Goal: Task Accomplishment & Management: Manage account settings

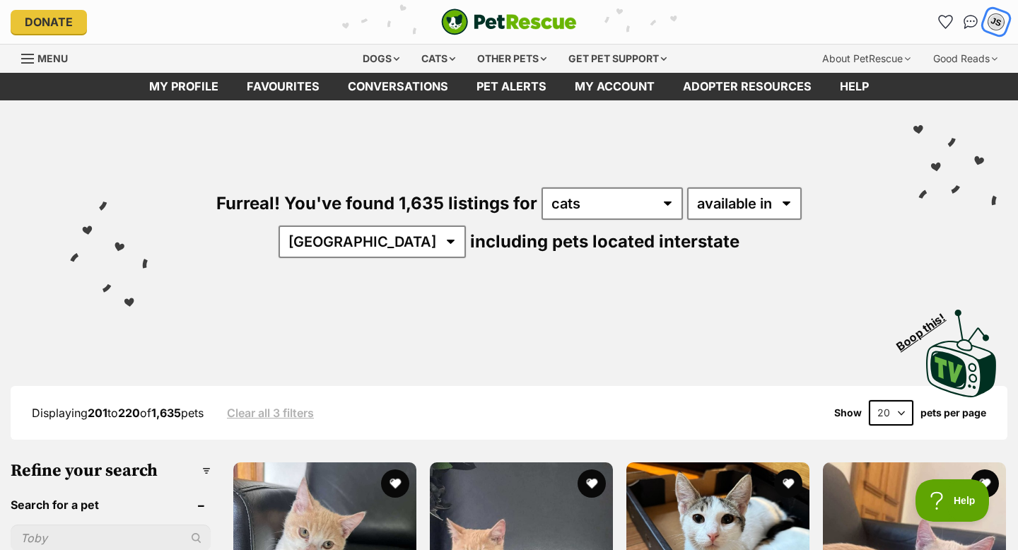
click at [996, 23] on div "JS" at bounding box center [996, 22] width 18 height 18
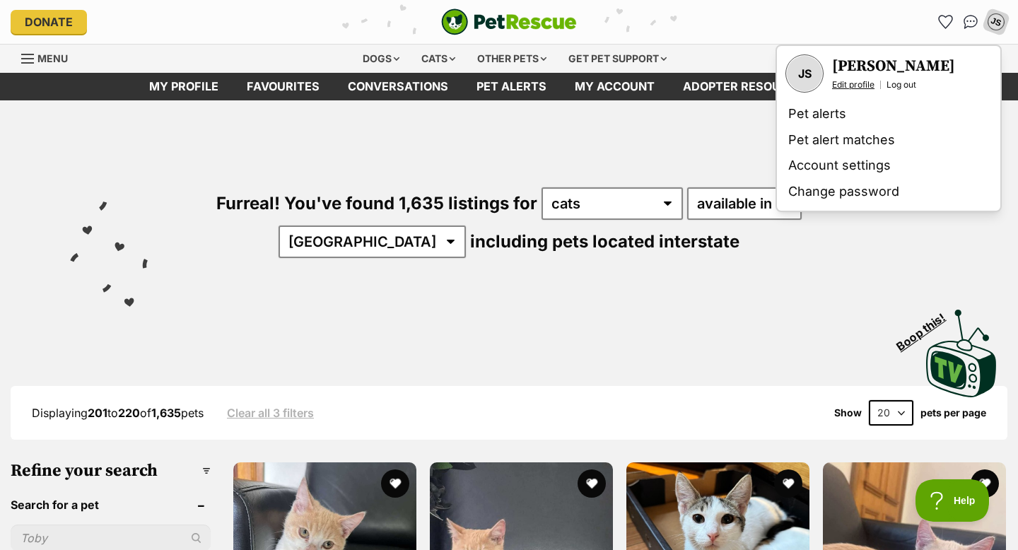
click at [867, 87] on link "Edit profile" at bounding box center [853, 84] width 42 height 11
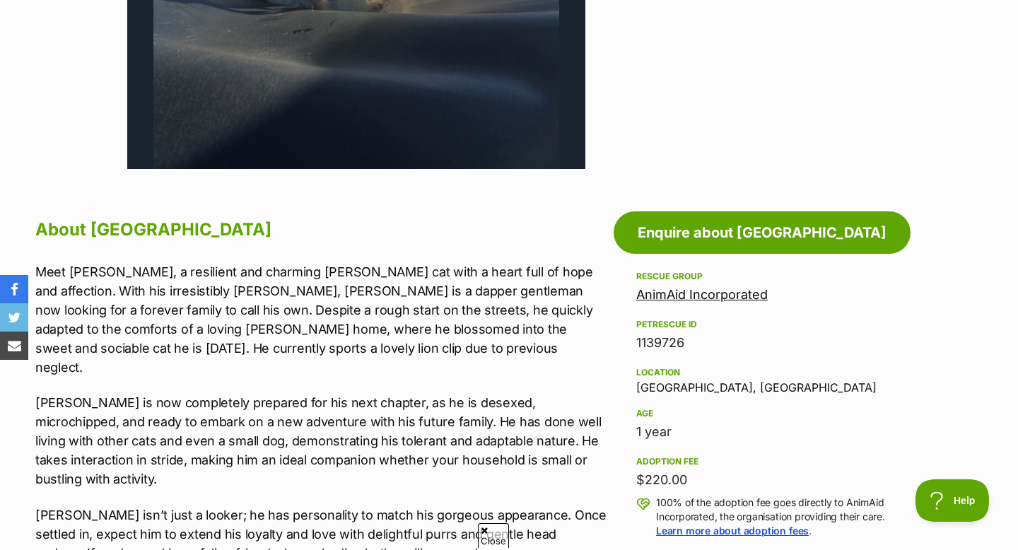
scroll to position [584, 0]
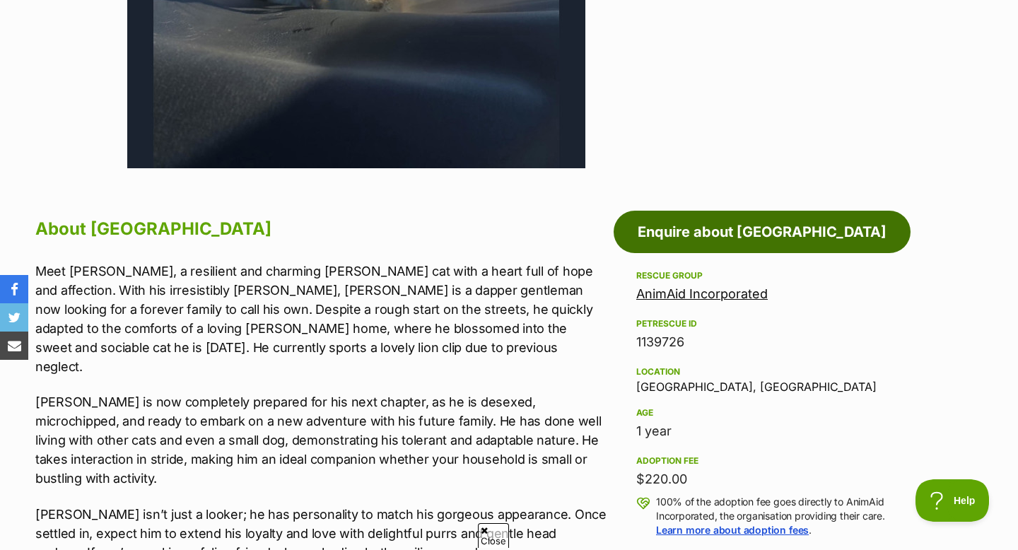
click at [707, 236] on link "Enquire about [GEOGRAPHIC_DATA]" at bounding box center [761, 232] width 297 height 42
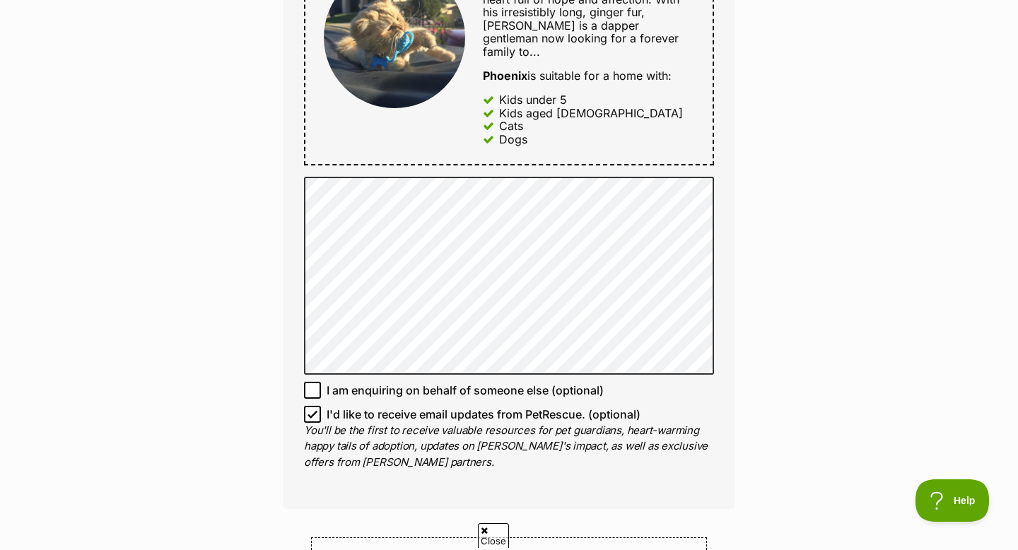
scroll to position [882, 0]
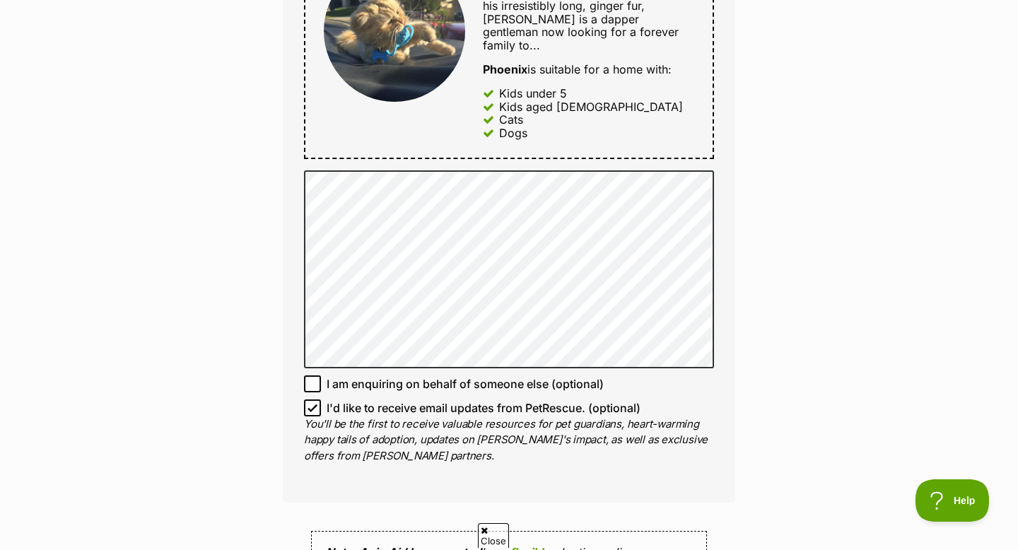
click at [313, 403] on icon at bounding box center [312, 408] width 10 height 10
click at [313, 399] on input "I'd like to receive email updates from PetRescue. (optional)" at bounding box center [312, 407] width 17 height 17
checkbox input "false"
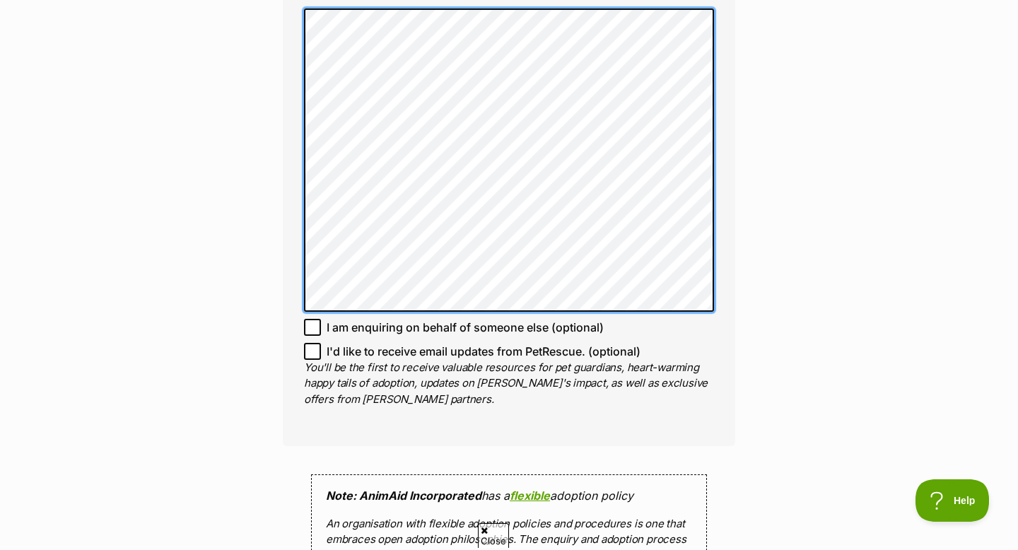
scroll to position [959, 0]
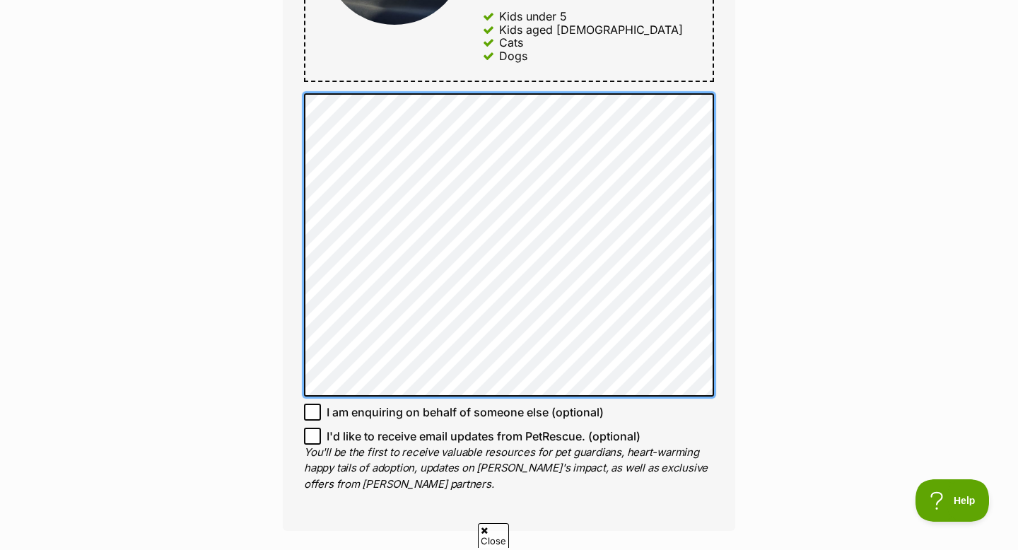
click at [280, 73] on div "Enquire about Phoenix 0408466589 Send an enquiry via the form below or phone us…" at bounding box center [509, 131] width 495 height 1922
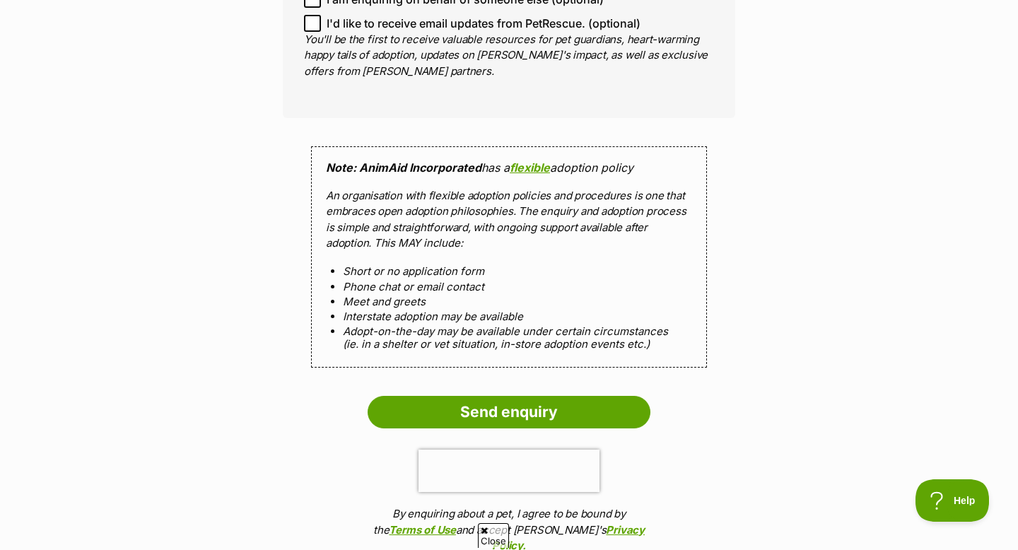
scroll to position [1374, 0]
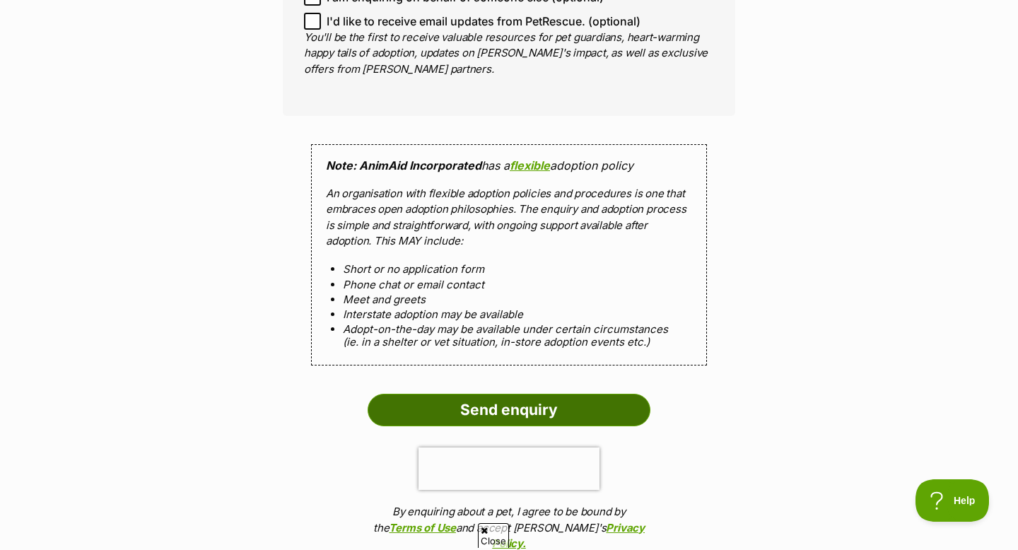
click at [503, 394] on input "Send enquiry" at bounding box center [509, 410] width 283 height 33
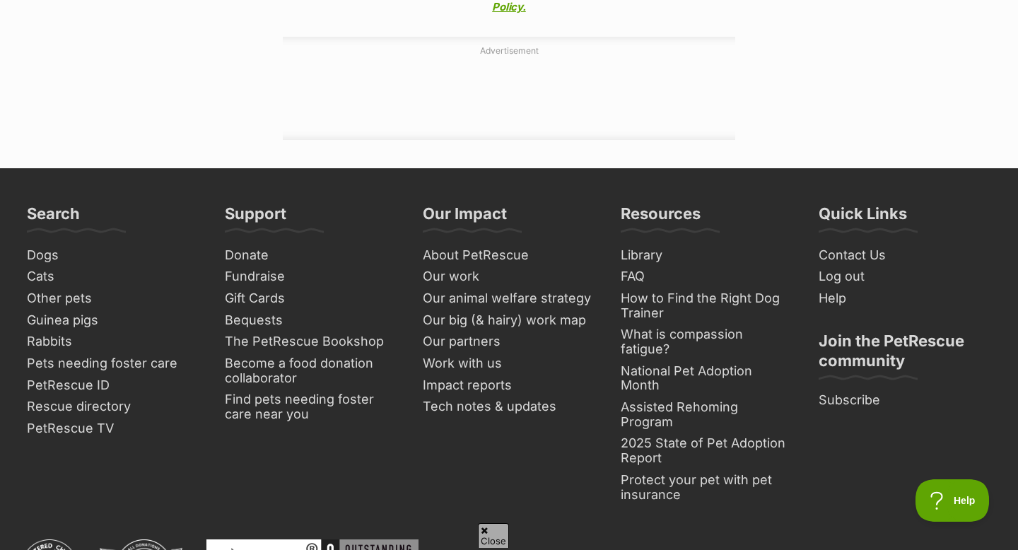
scroll to position [1922, 0]
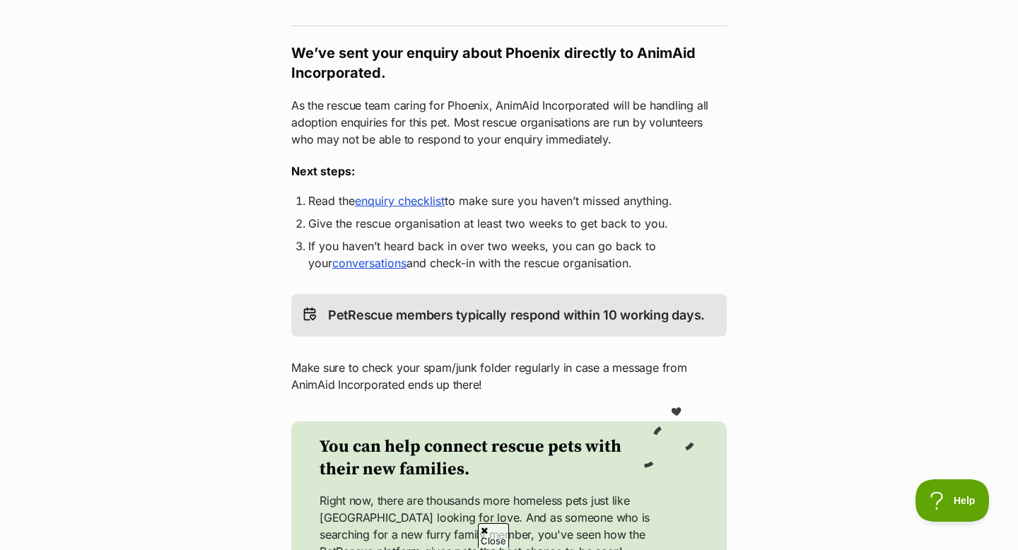
scroll to position [245, 0]
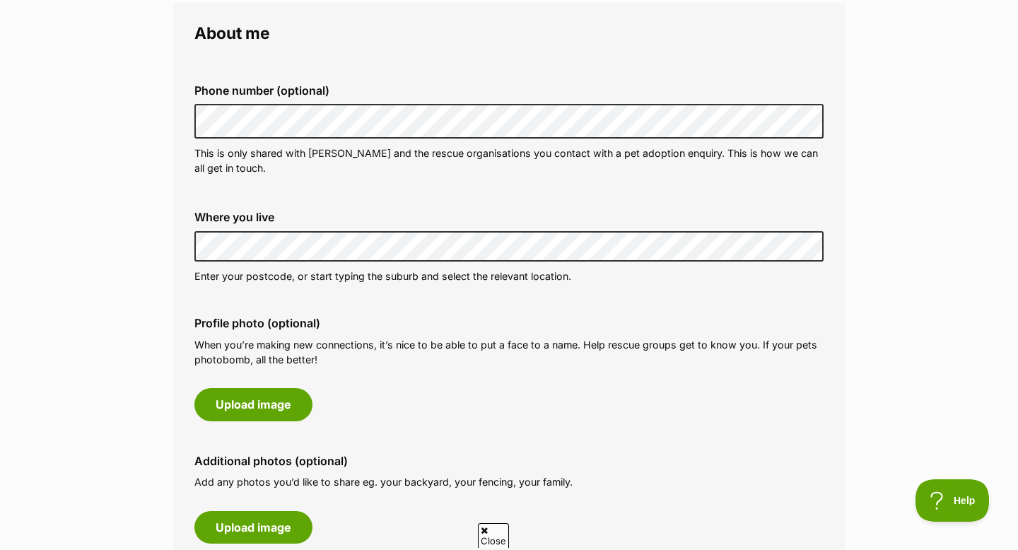
scroll to position [413, 0]
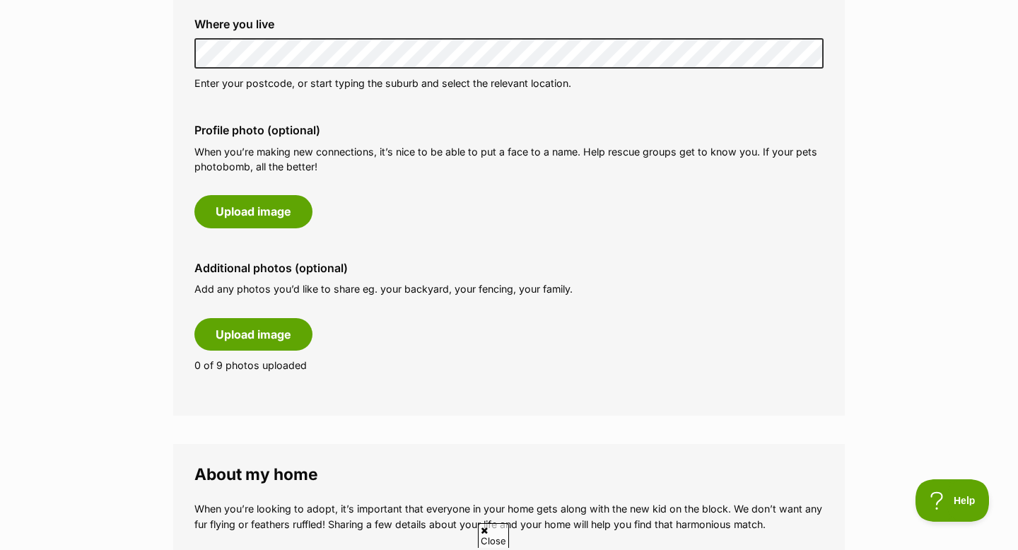
scroll to position [599, 0]
click at [262, 201] on button "Upload image" at bounding box center [253, 210] width 118 height 33
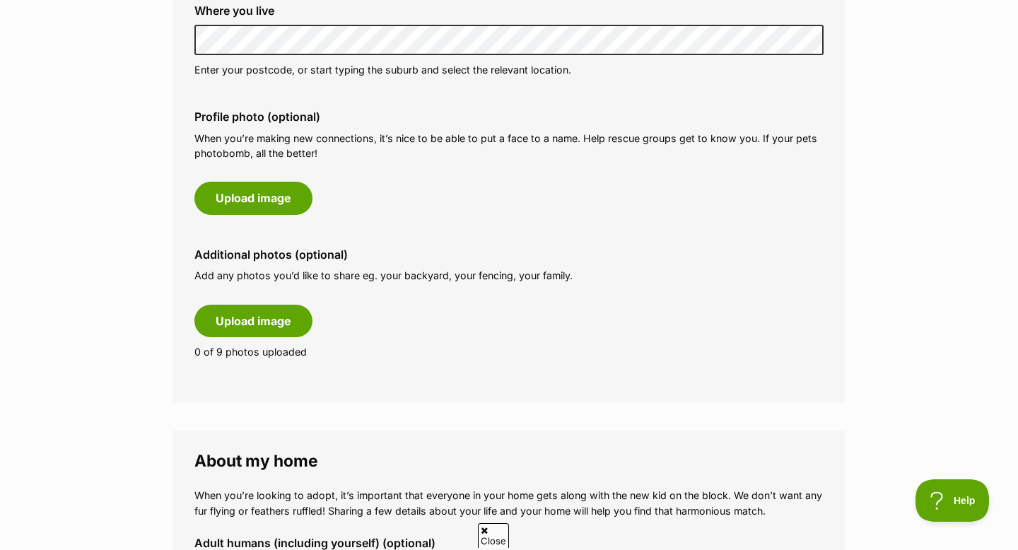
scroll to position [620, 0]
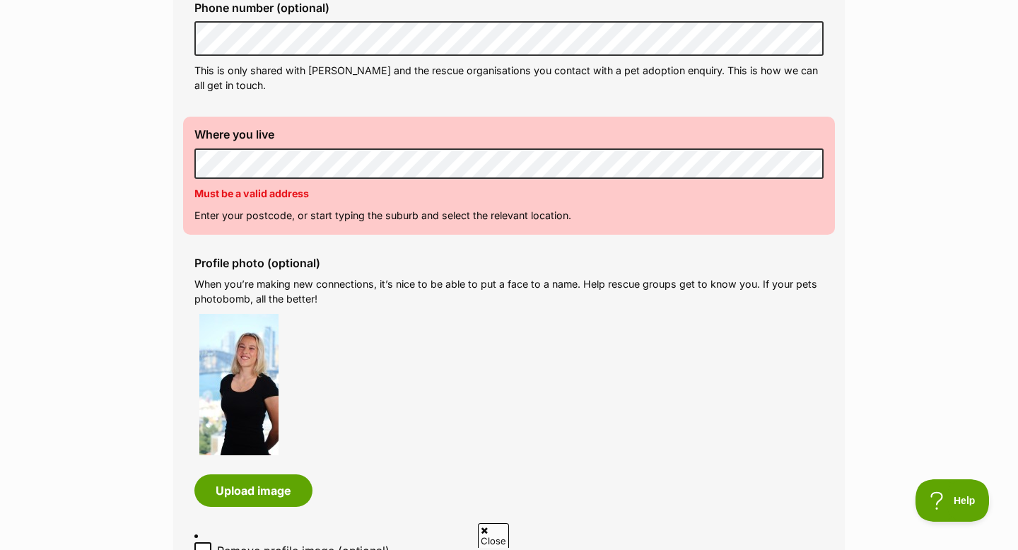
scroll to position [488, 0]
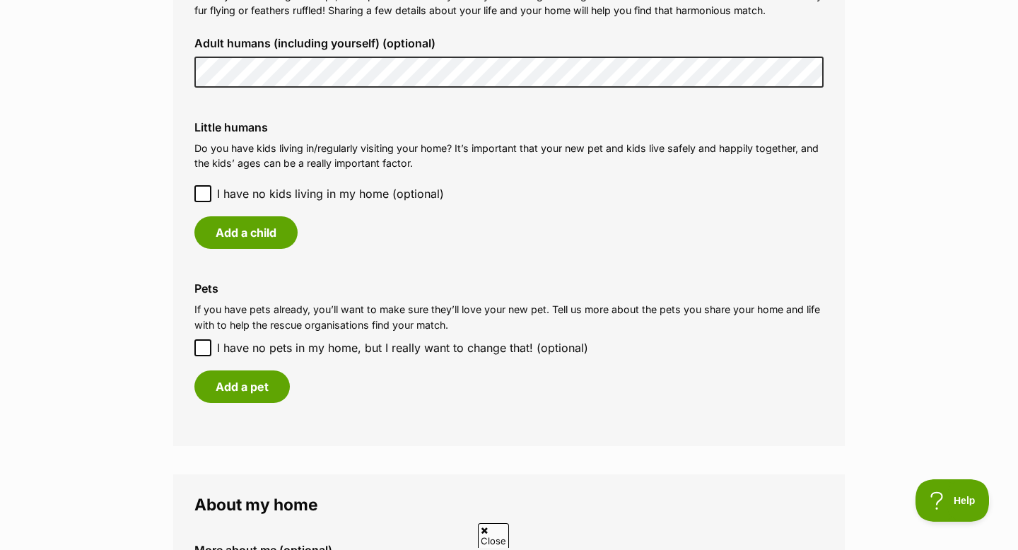
scroll to position [1325, 0]
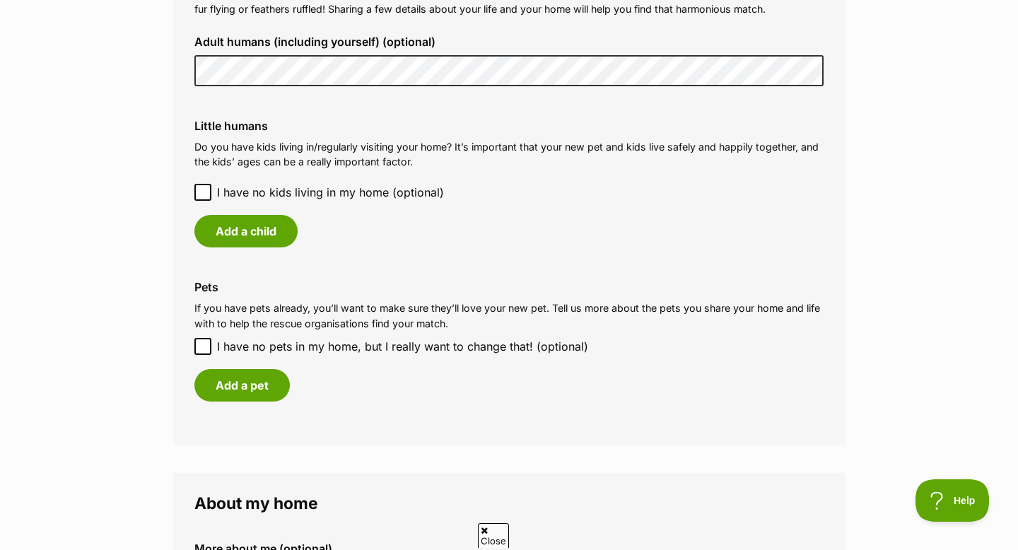
click at [205, 190] on icon at bounding box center [203, 192] width 8 height 6
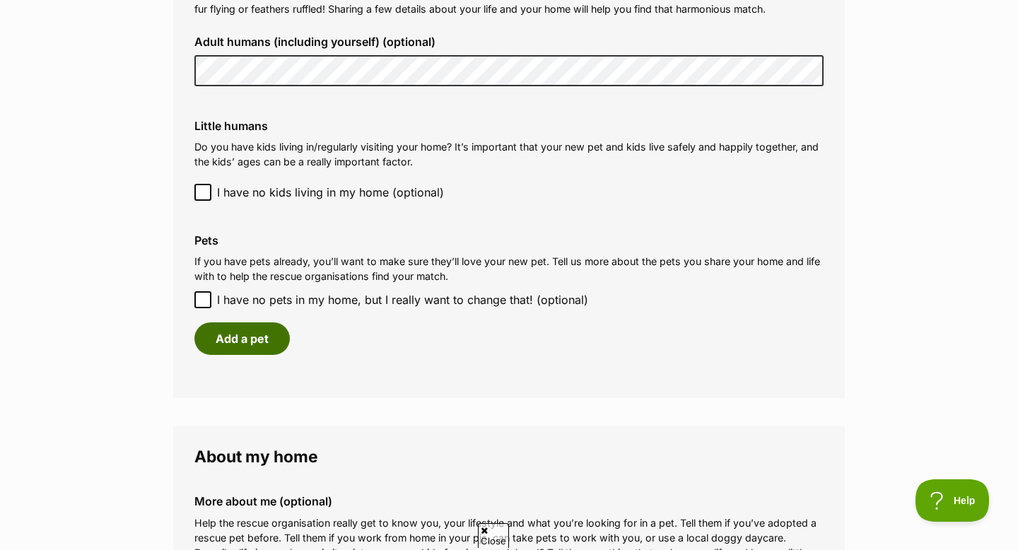
click at [266, 348] on button "Add a pet" at bounding box center [241, 338] width 95 height 33
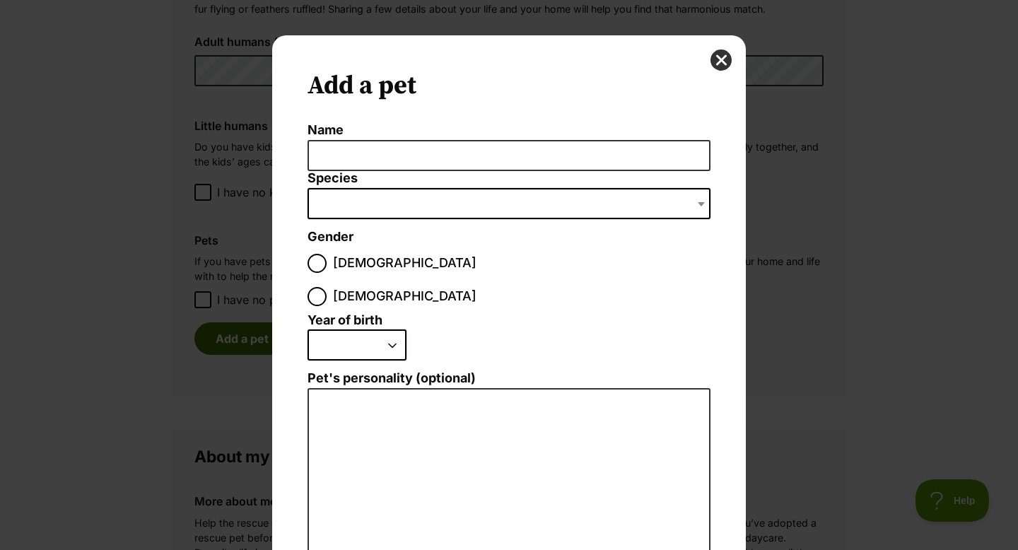
scroll to position [0, 0]
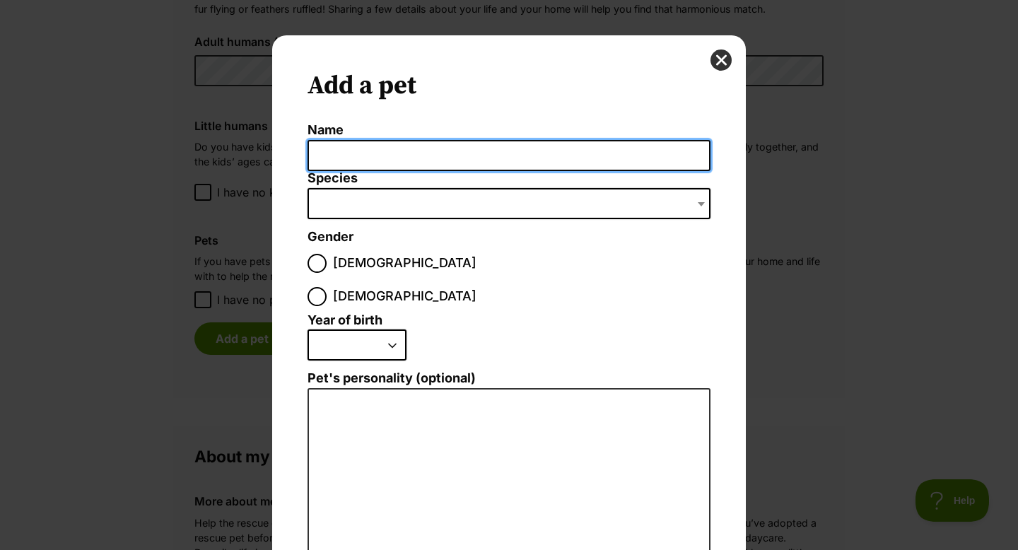
click at [398, 159] on input "Name" at bounding box center [508, 156] width 403 height 32
type input "Ziggy"
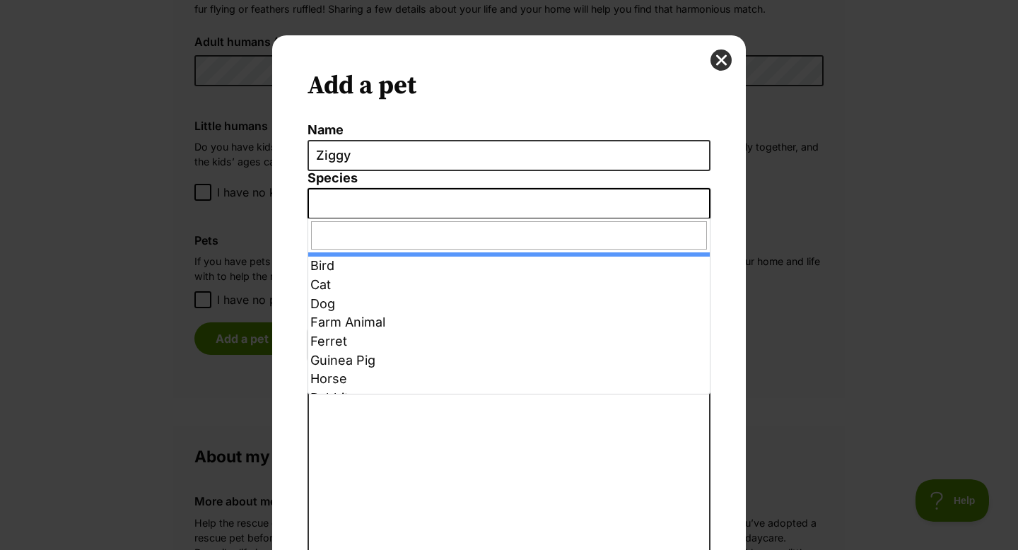
click at [692, 201] on span "Dialog Window - Close (Press escape to close)" at bounding box center [508, 203] width 403 height 31
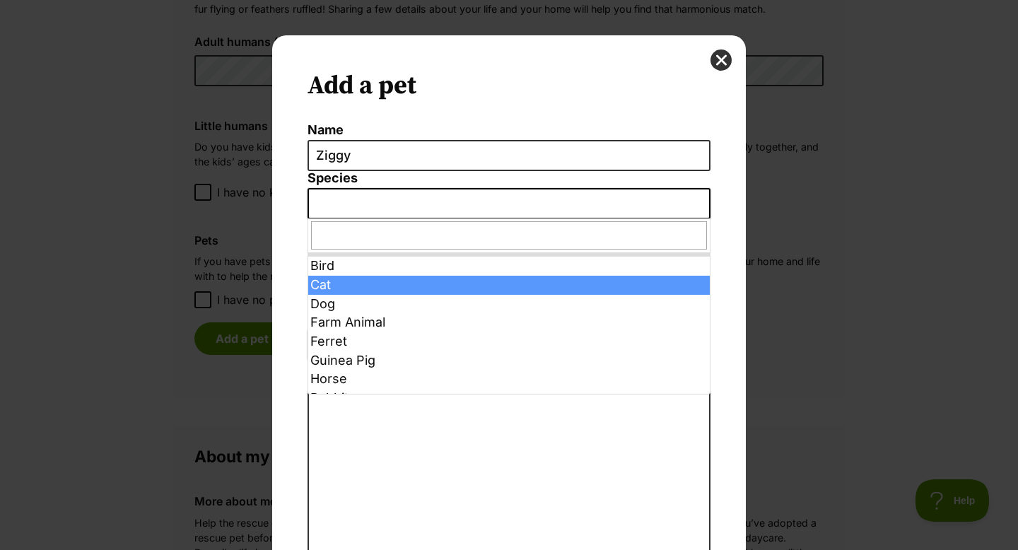
select select "2"
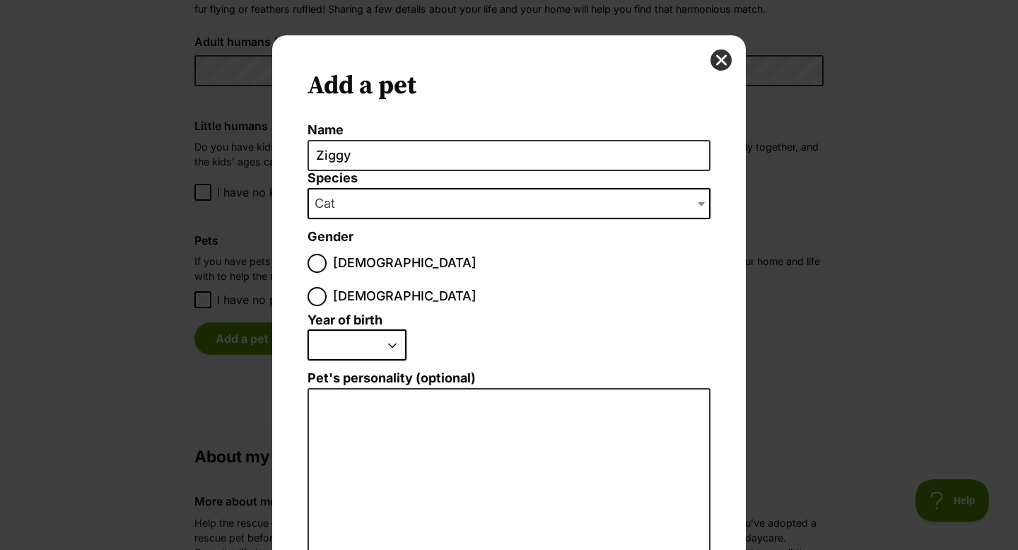
click at [401, 287] on span "Female" at bounding box center [404, 296] width 143 height 19
click at [327, 287] on input "Female" at bounding box center [316, 296] width 19 height 19
radio input "true"
click at [393, 329] on select "2025 2024 2023 2022 2021 2020 2019 2018 2017 2016 2015 2014 2013 2012 2011 2010…" at bounding box center [356, 344] width 99 height 31
select select "2019"
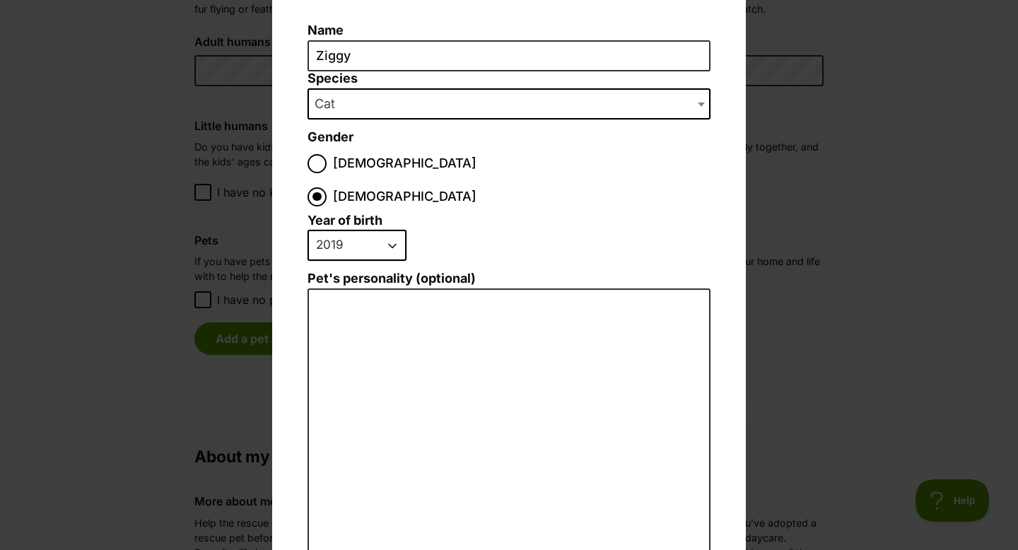
scroll to position [126, 0]
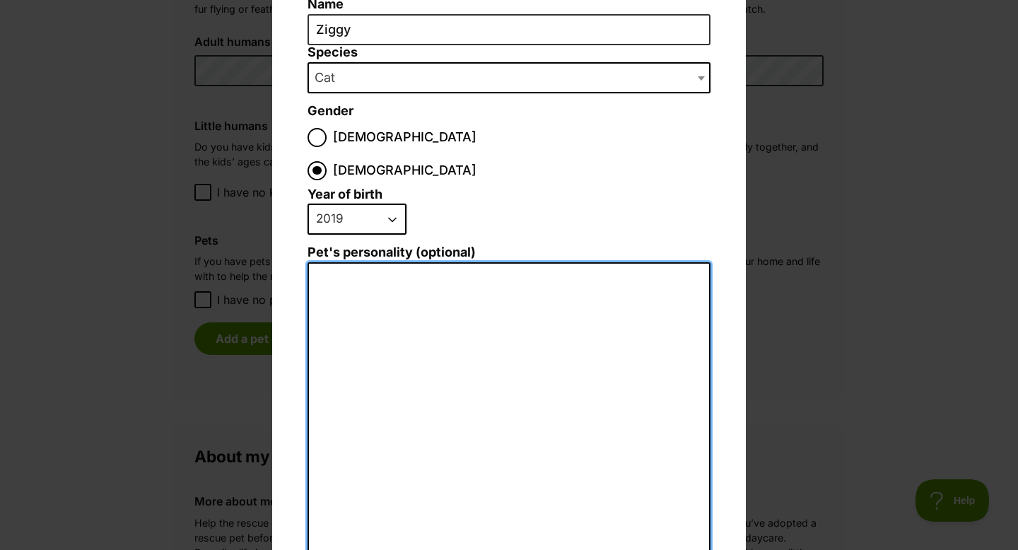
click at [456, 312] on textarea "Pet's personality (optional)" at bounding box center [508, 417] width 403 height 310
type textarea "V"
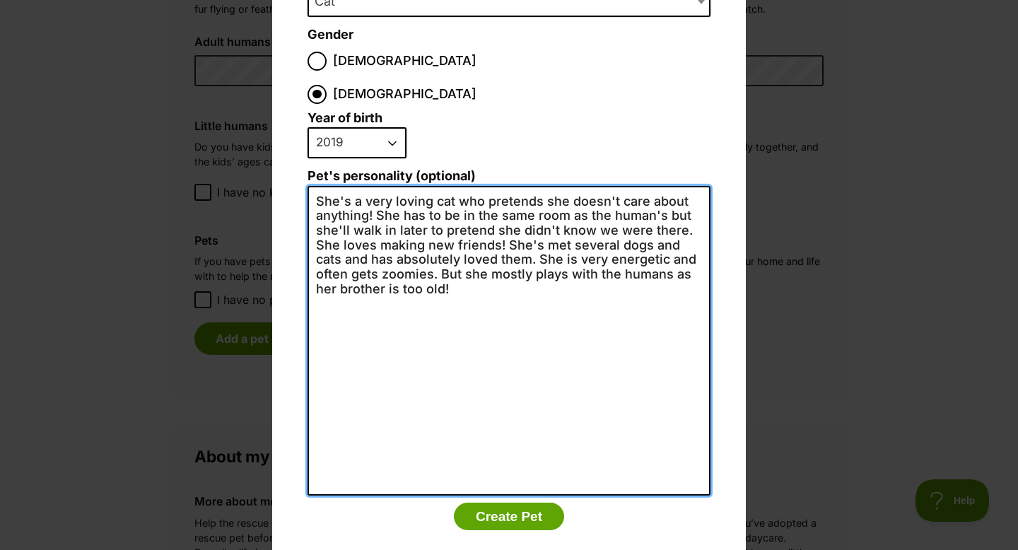
scroll to position [206, 0]
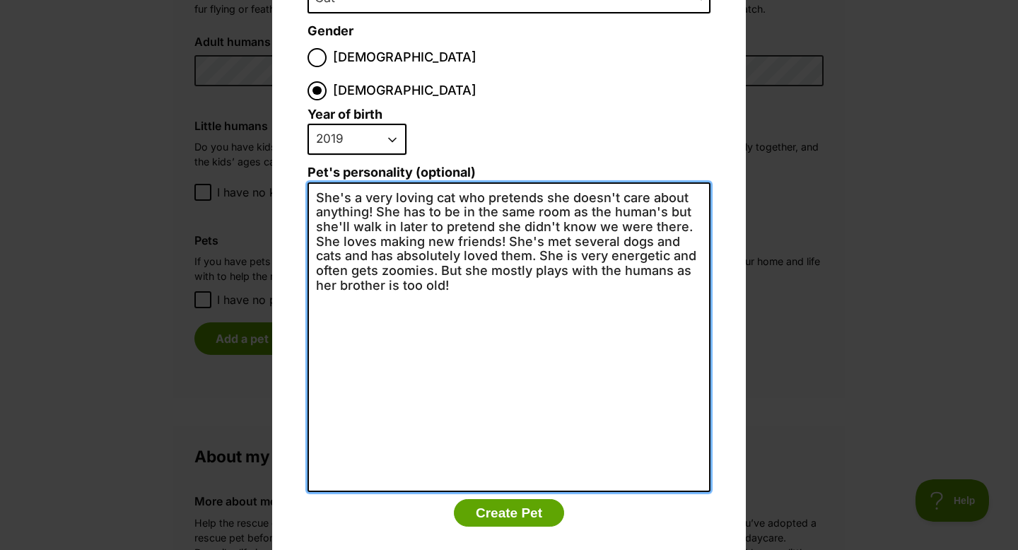
click at [411, 235] on textarea "She's a very loving cat who pretends she doesn't care about anything! She has t…" at bounding box center [508, 337] width 403 height 310
type textarea "She's a very loving cat who pretends she doesn't care about anything! She has t…"
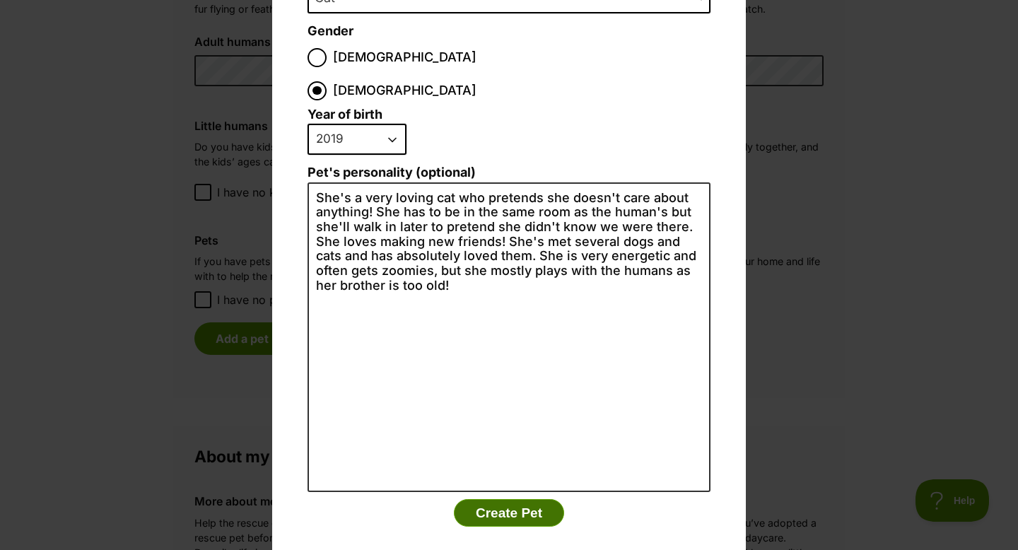
click at [526, 499] on button "Create Pet" at bounding box center [509, 513] width 110 height 28
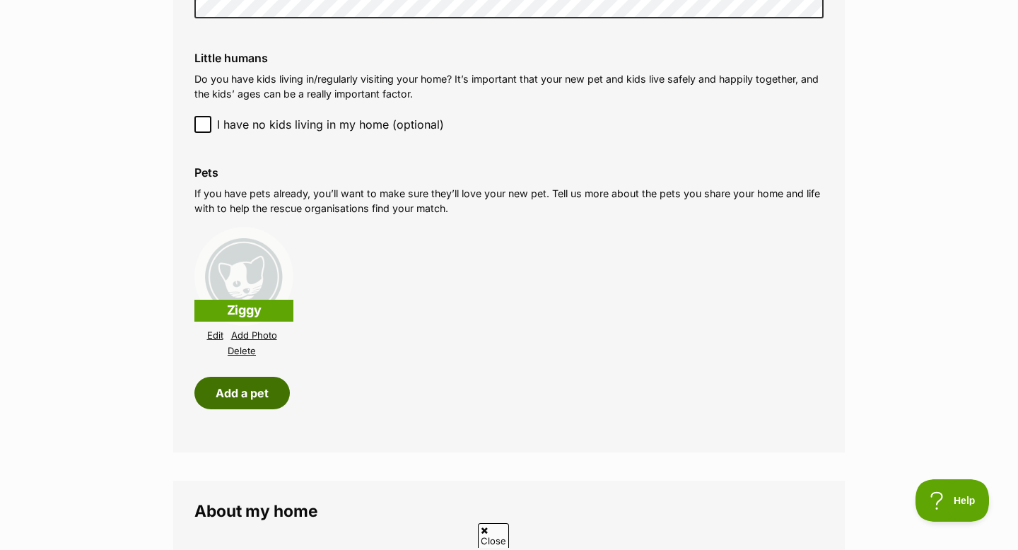
scroll to position [1394, 0]
click at [248, 398] on button "Add a pet" at bounding box center [241, 392] width 95 height 33
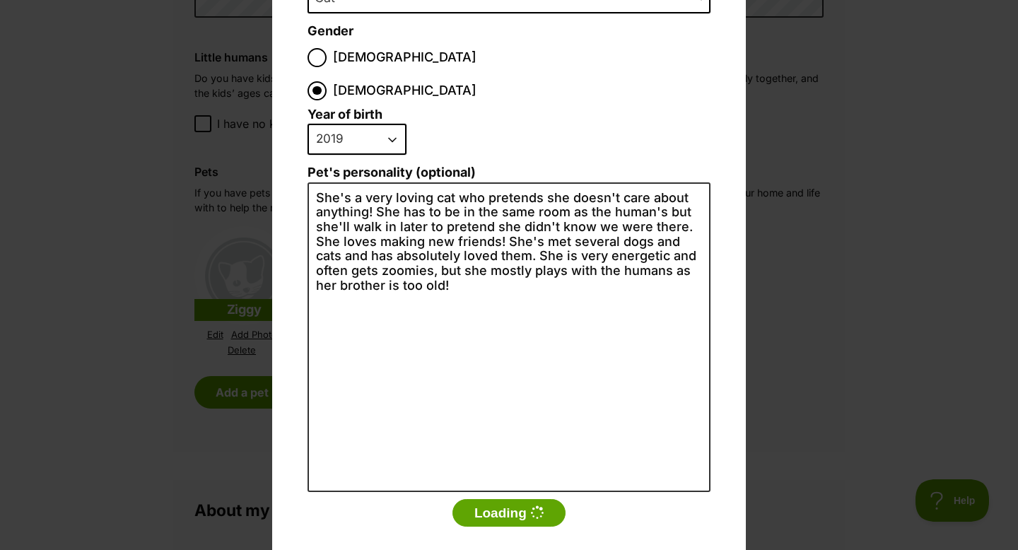
scroll to position [0, 0]
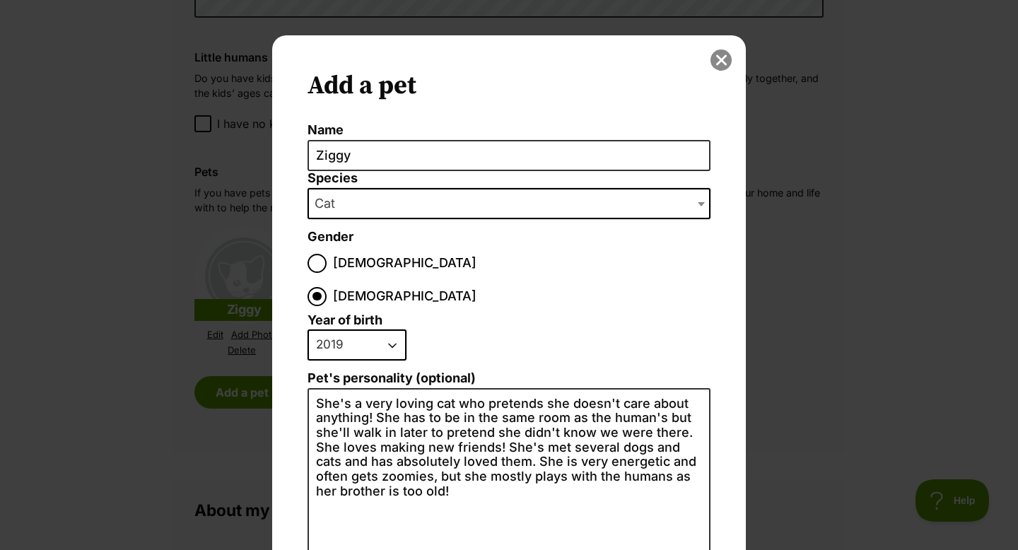
click at [721, 66] on button "close" at bounding box center [720, 59] width 21 height 21
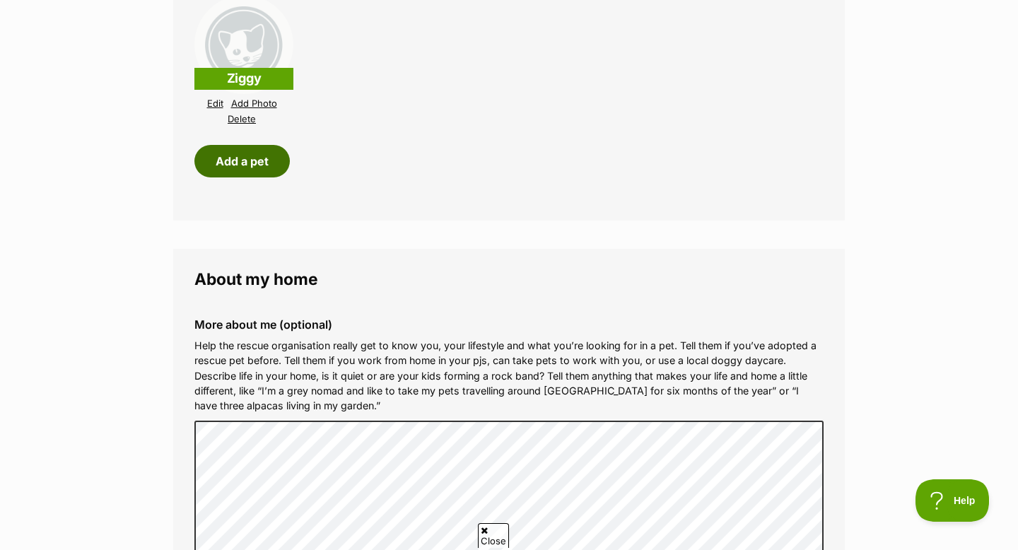
scroll to position [1617, 0]
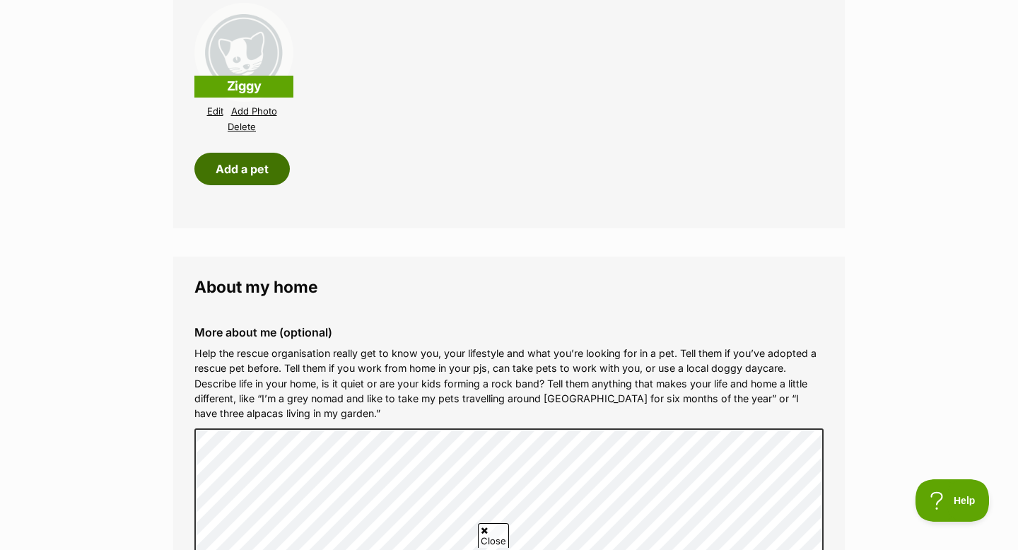
click at [257, 175] on button "Add a pet" at bounding box center [241, 169] width 95 height 33
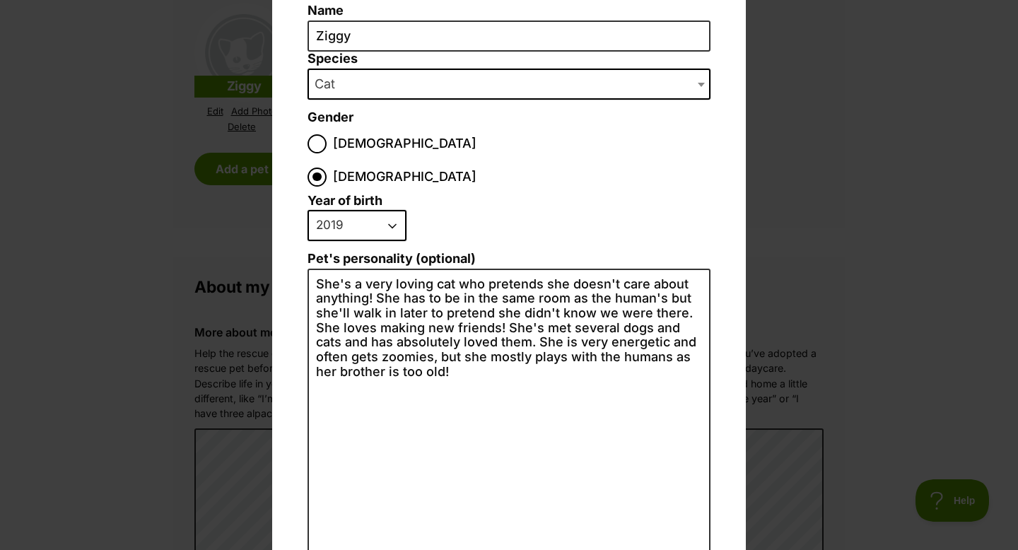
scroll to position [206, 0]
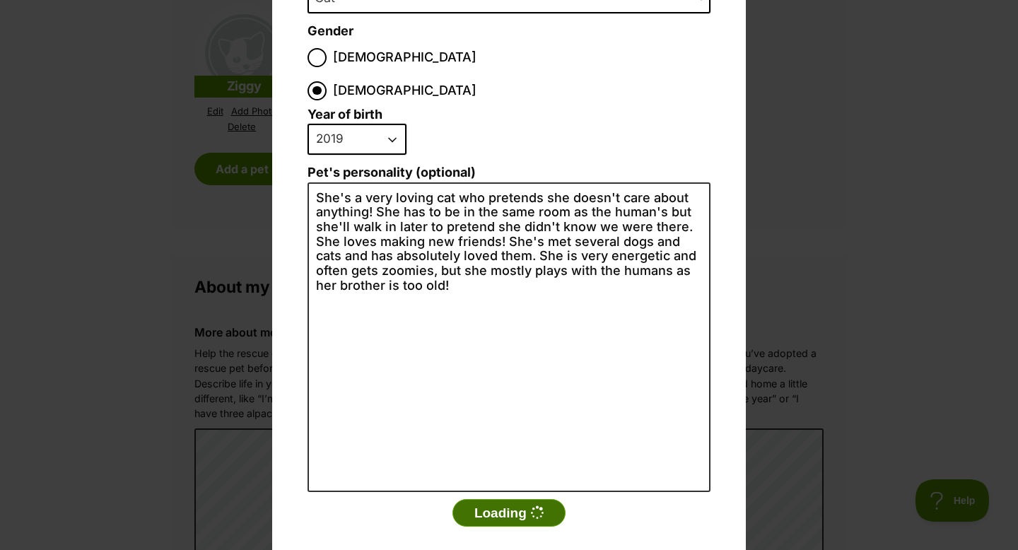
click at [509, 499] on button "Loading" at bounding box center [508, 513] width 113 height 28
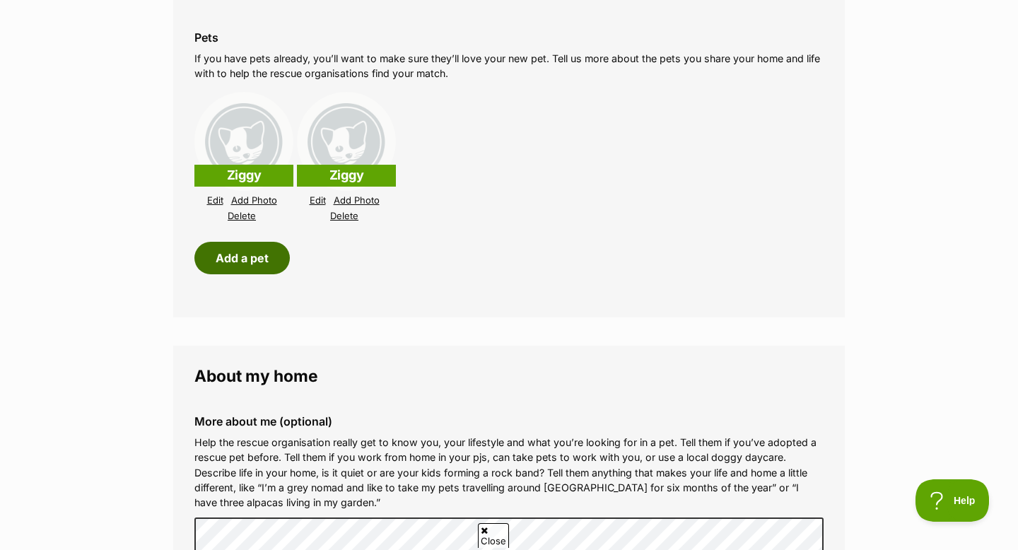
scroll to position [1532, 0]
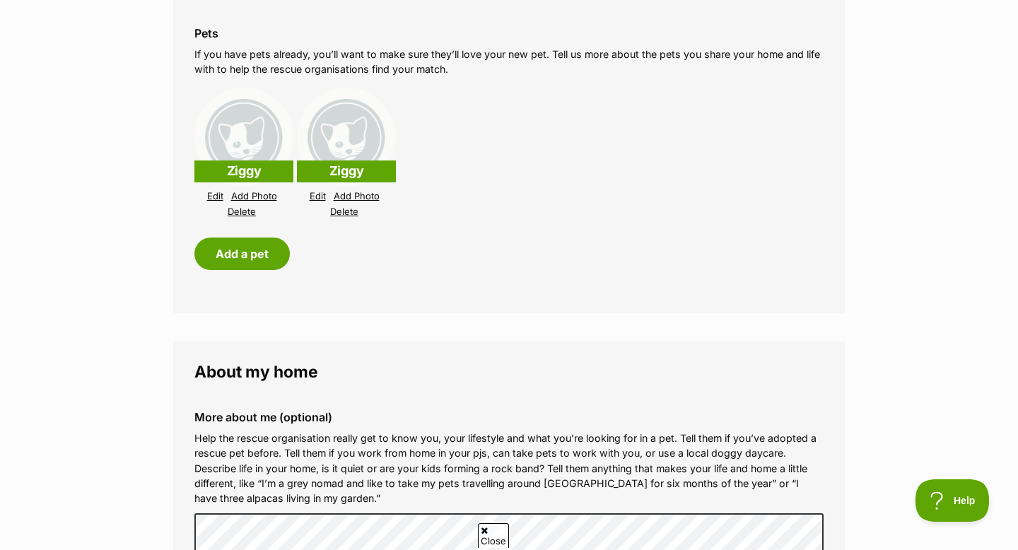
click at [213, 195] on link "Edit" at bounding box center [215, 196] width 16 height 11
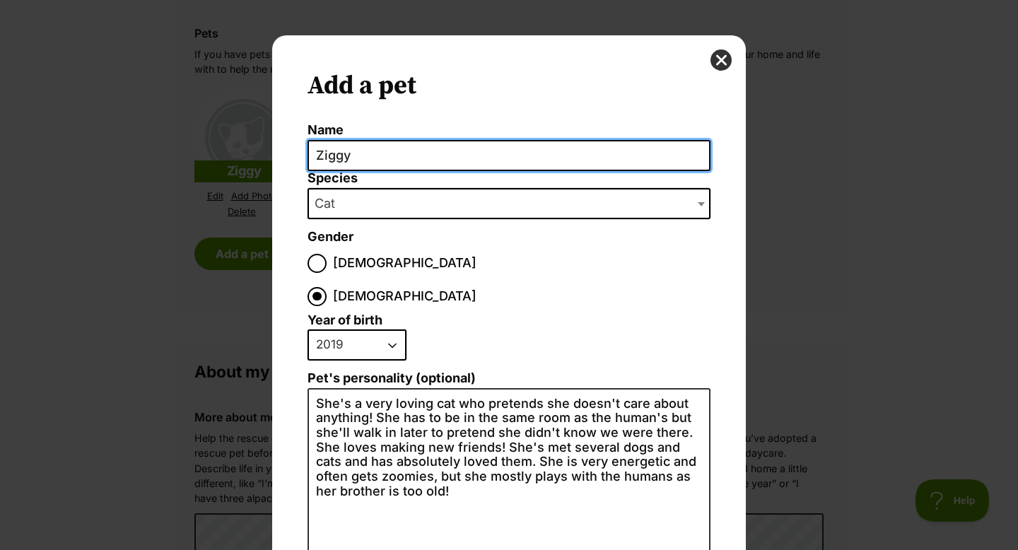
scroll to position [0, 0]
drag, startPoint x: 356, startPoint y: 153, endPoint x: 279, endPoint y: 149, distance: 77.2
click at [279, 149] on div "Add a pet Name Ziggy Species Bird Cat Dog Farm Animal Ferret Guinea Pig Horse R…" at bounding box center [509, 411] width 474 height 753
type input "Tiger"
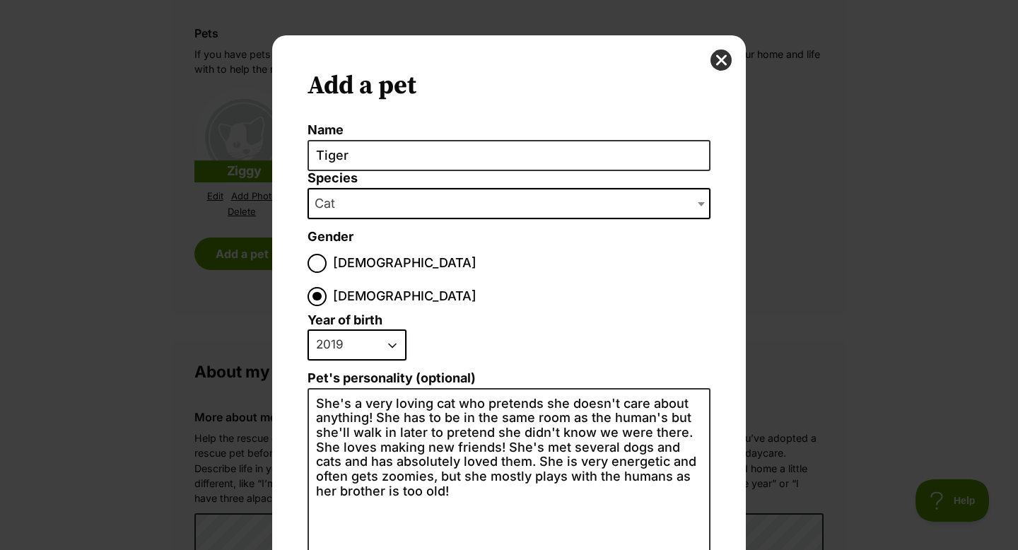
click at [331, 264] on label "Male" at bounding box center [391, 263] width 169 height 19
click at [327, 264] on input "Male" at bounding box center [316, 263] width 19 height 19
radio input "true"
click at [397, 329] on select "2025 2024 2023 2022 2021 2020 2019 2018 2017 2016 2015 2014 2013 2012 2011 2010…" at bounding box center [356, 344] width 99 height 31
select select "2010"
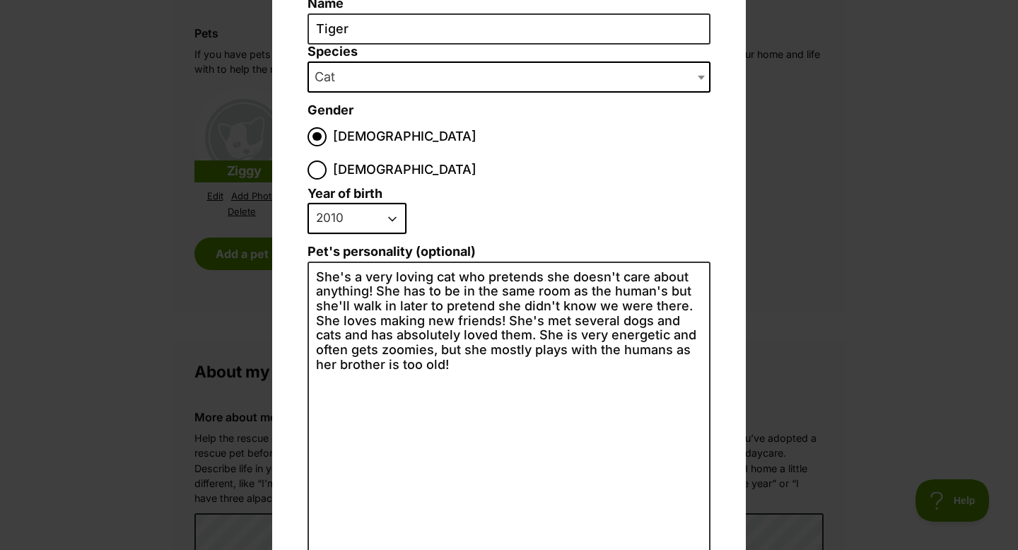
scroll to position [143, 0]
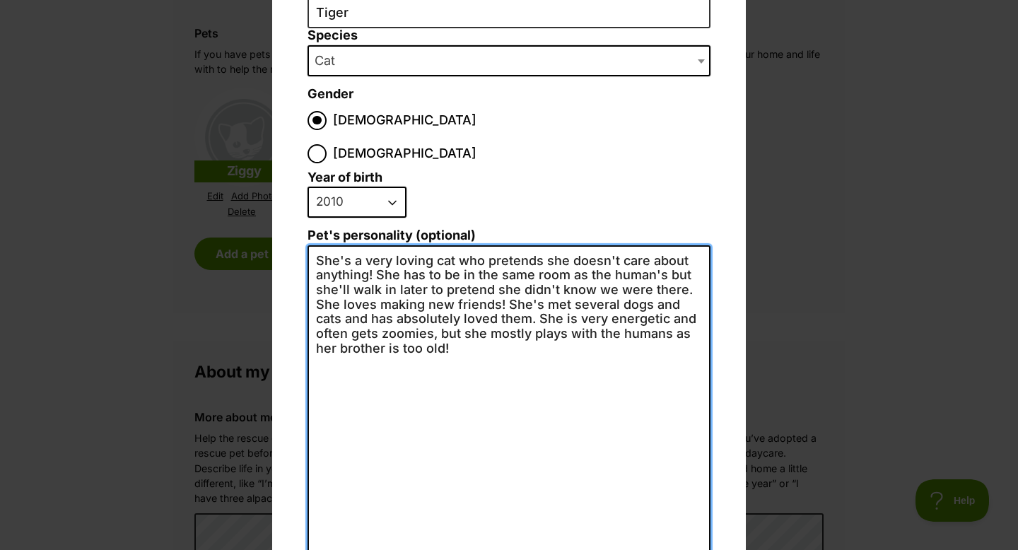
drag, startPoint x: 459, startPoint y: 317, endPoint x: 290, endPoint y: 216, distance: 197.5
click at [290, 216] on div "Add a pet Name Tiger Species Bird Cat Dog Farm Animal Ferret Guinea Pig Horse R…" at bounding box center [509, 269] width 474 height 753
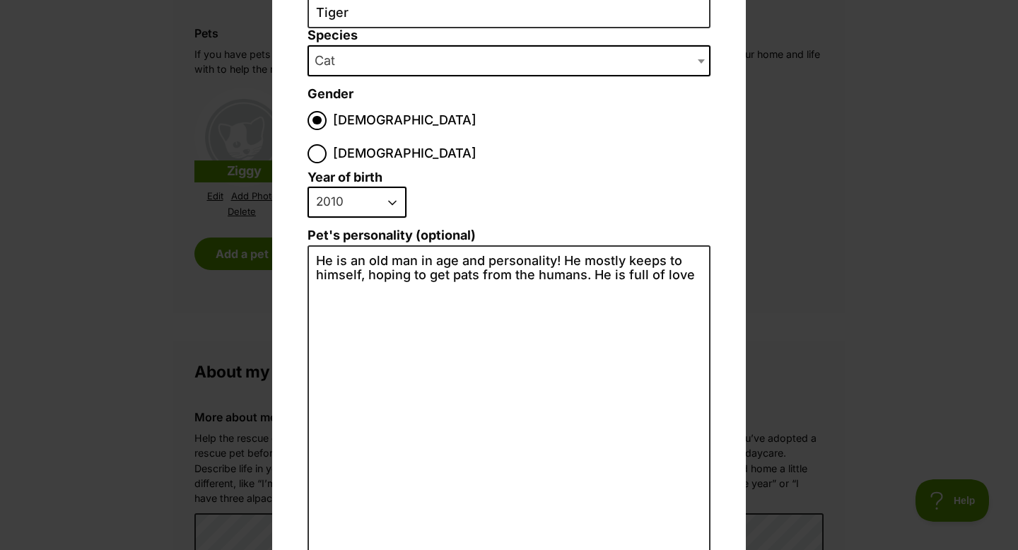
click at [290, 216] on div "Add a pet Name Tiger Species Bird Cat Dog Farm Animal Ferret Guinea Pig Horse R…" at bounding box center [509, 269] width 474 height 753
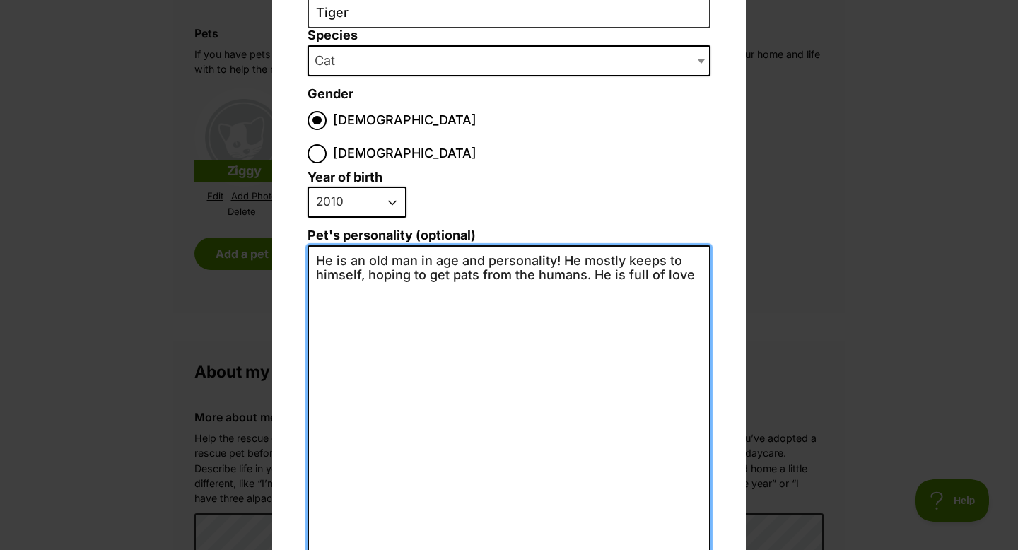
click at [696, 247] on textarea "He is an old man in age and personality! He mostly keeps to himself, hoping to …" at bounding box center [508, 400] width 403 height 310
click at [583, 245] on textarea "He is an old man in age and personality! He mostly keeps to himself, hoping to …" at bounding box center [508, 400] width 403 height 310
click at [361, 245] on textarea "He is an old man in age and personality! He mostly keeps to himself, hoping to …" at bounding box center [508, 400] width 403 height 310
click at [580, 245] on textarea "He is an old man in age and personality! He mostly keeps to himself hoping to g…" at bounding box center [508, 400] width 403 height 310
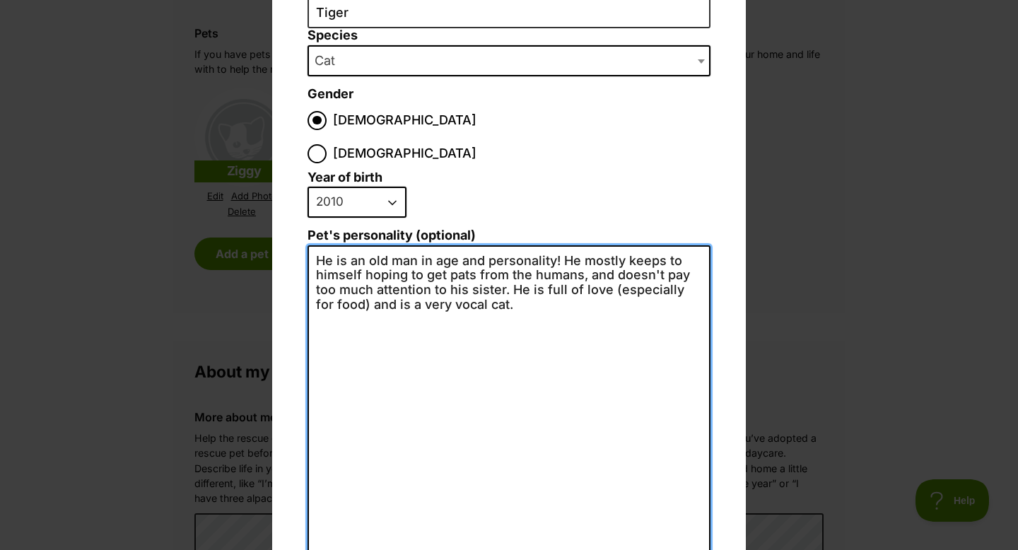
click at [546, 277] on textarea "He is an old man in age and personality! He mostly keeps to himself hoping to g…" at bounding box center [508, 400] width 403 height 310
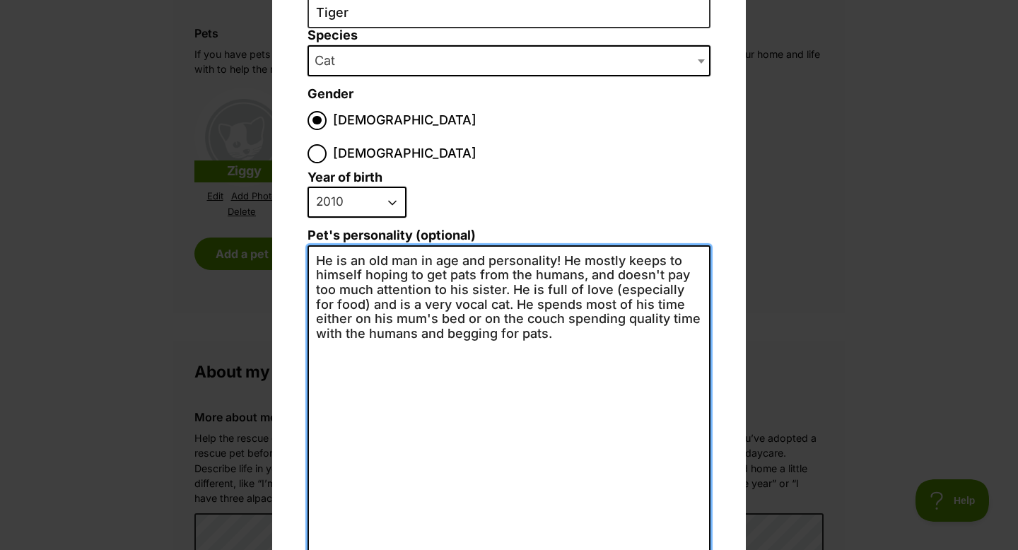
scroll to position [206, 0]
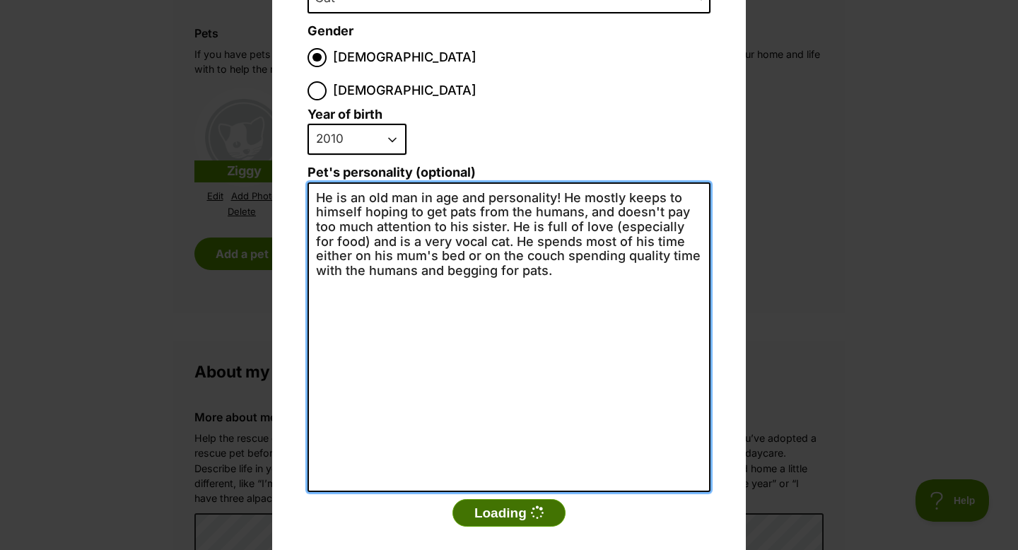
type textarea "He is an old man in age and personality! He mostly keeps to himself hoping to g…"
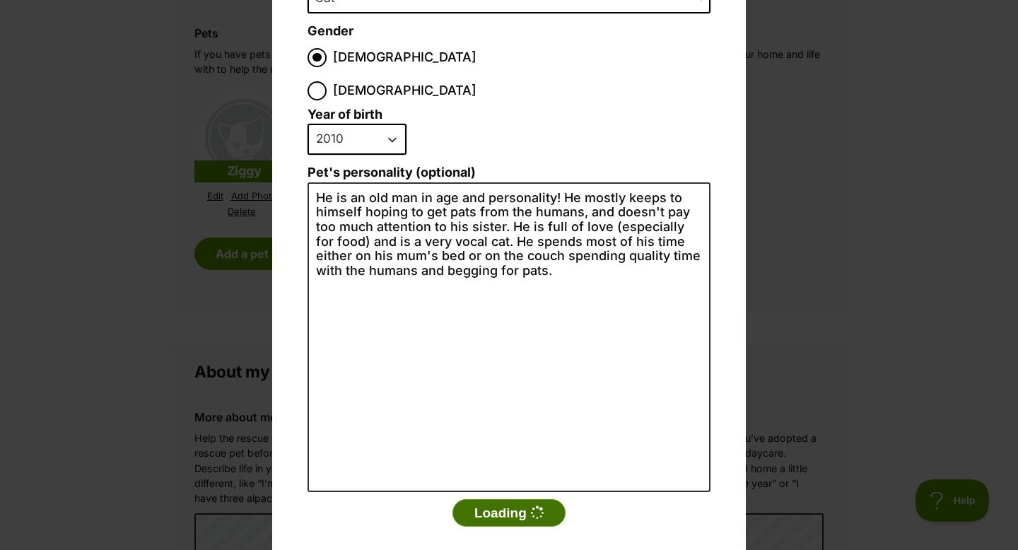
click at [511, 499] on button "Loading" at bounding box center [508, 513] width 113 height 28
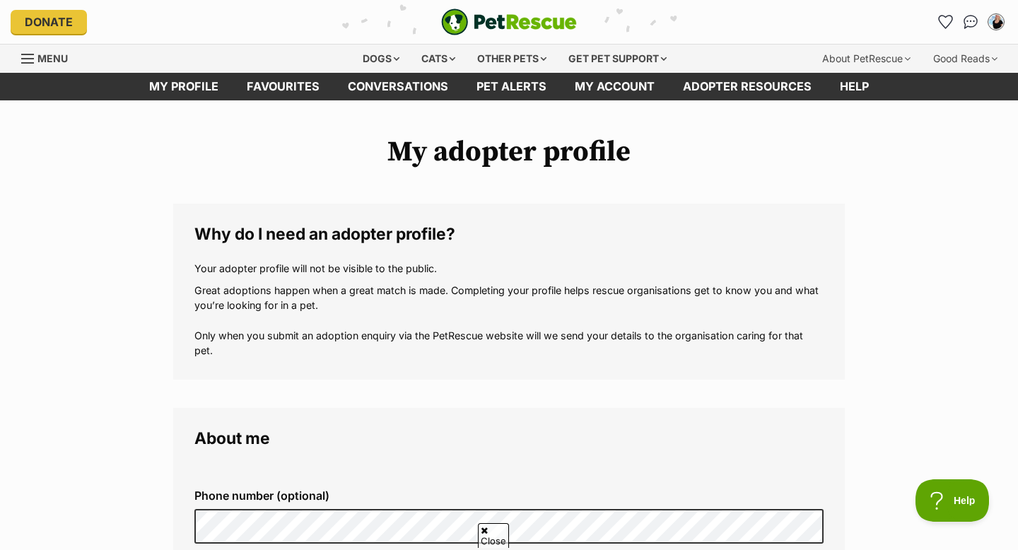
scroll to position [1532, 0]
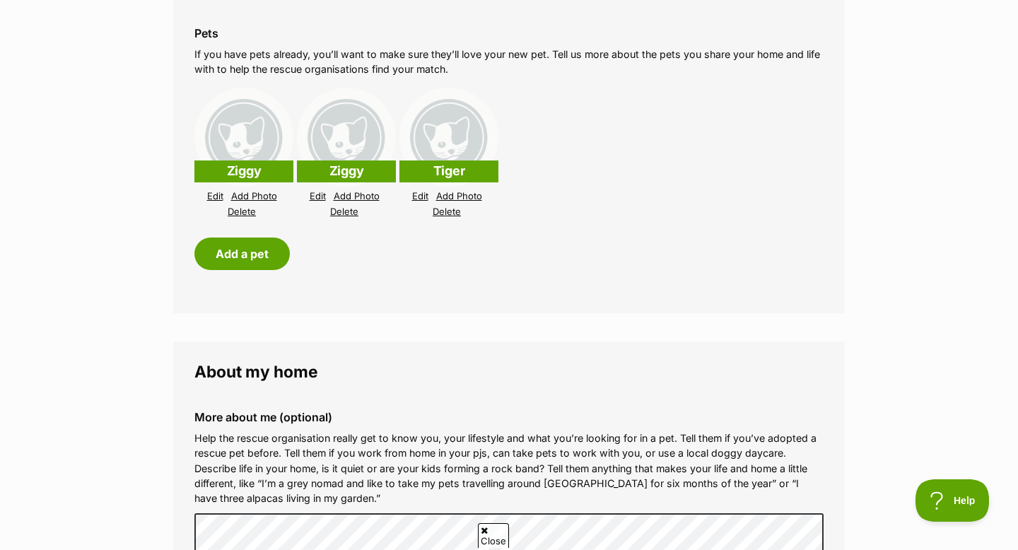
click at [343, 214] on link "Delete" at bounding box center [344, 211] width 28 height 11
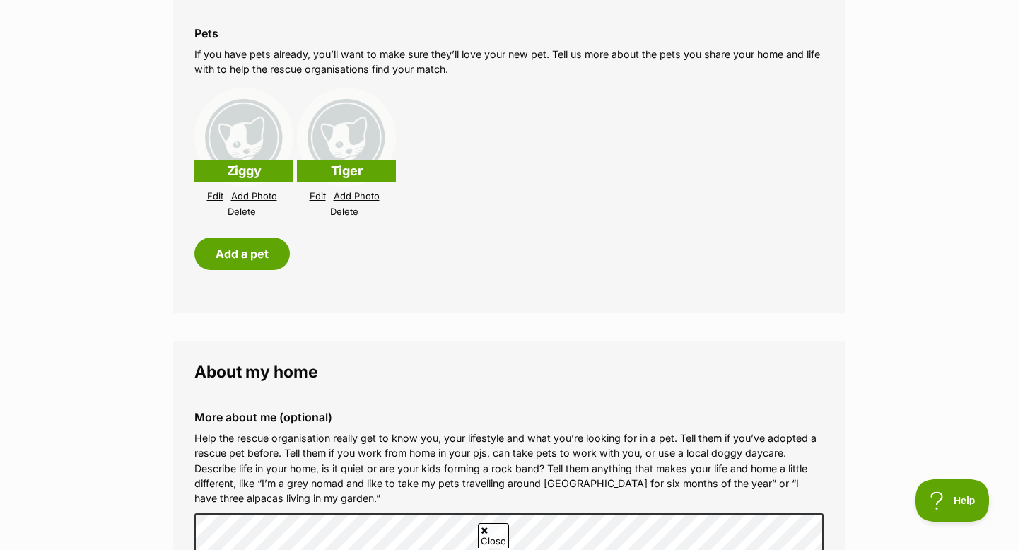
click at [216, 196] on link "Edit" at bounding box center [215, 196] width 16 height 11
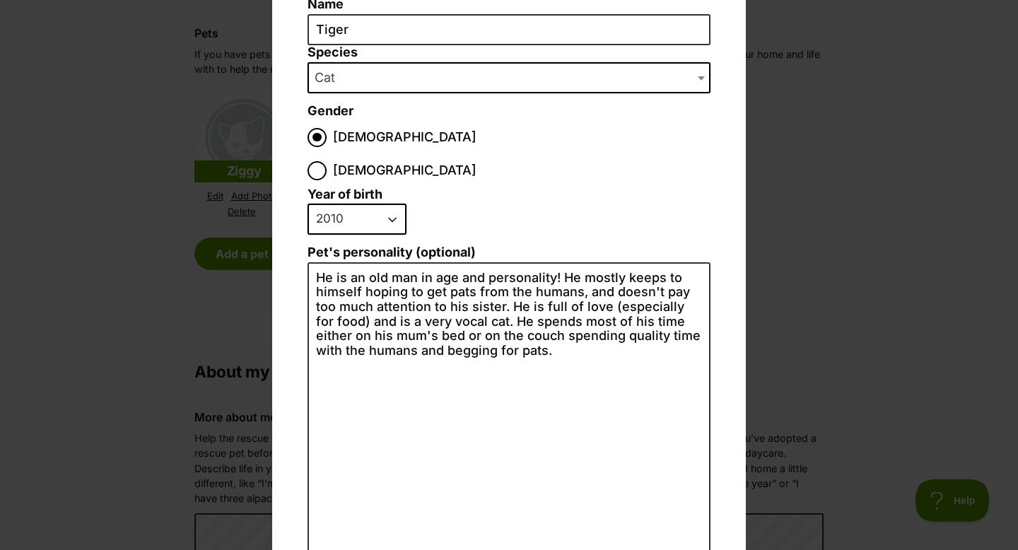
scroll to position [0, 0]
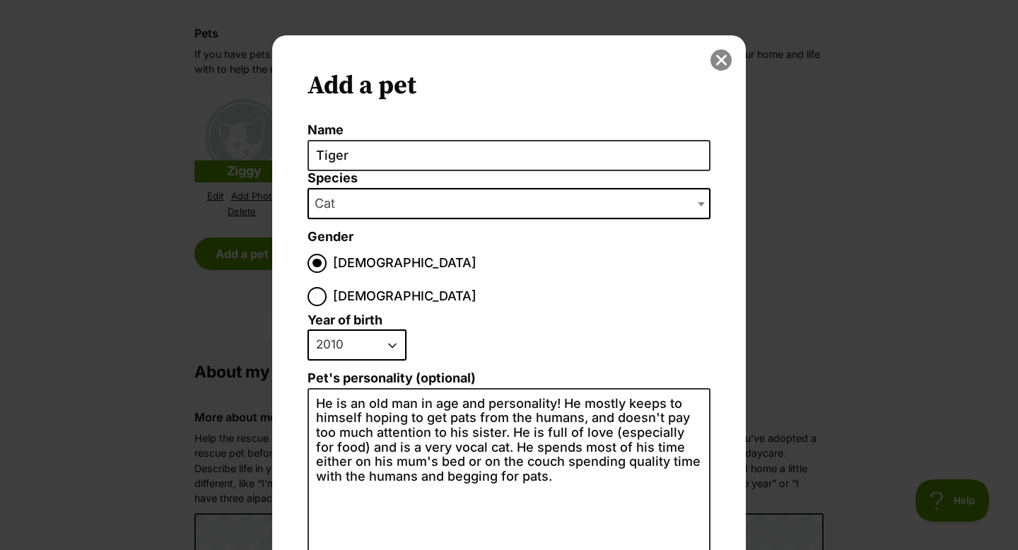
click at [724, 61] on button "close" at bounding box center [720, 59] width 21 height 21
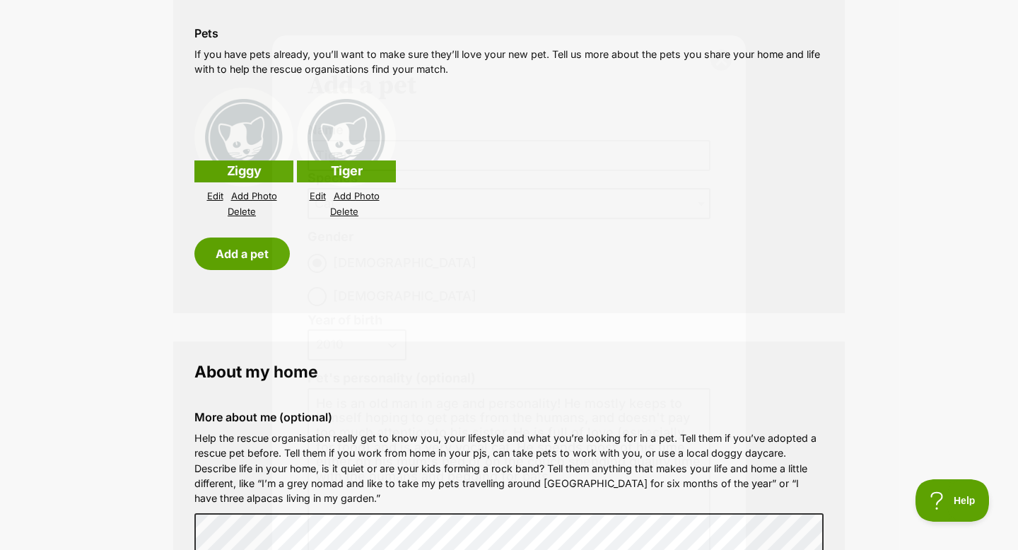
scroll to position [1532, 0]
click at [249, 196] on link "Add Photo" at bounding box center [254, 196] width 46 height 11
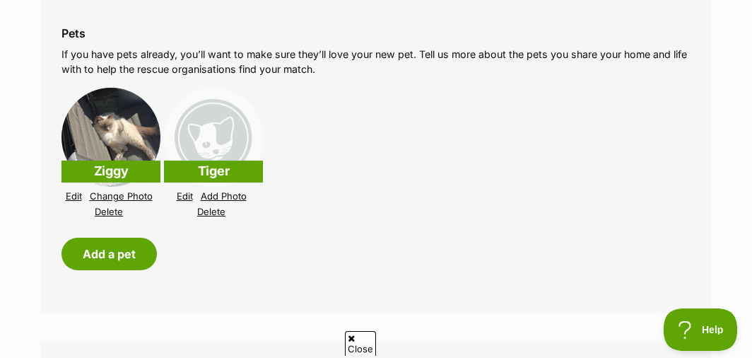
click at [225, 195] on link "Add Photo" at bounding box center [224, 196] width 46 height 11
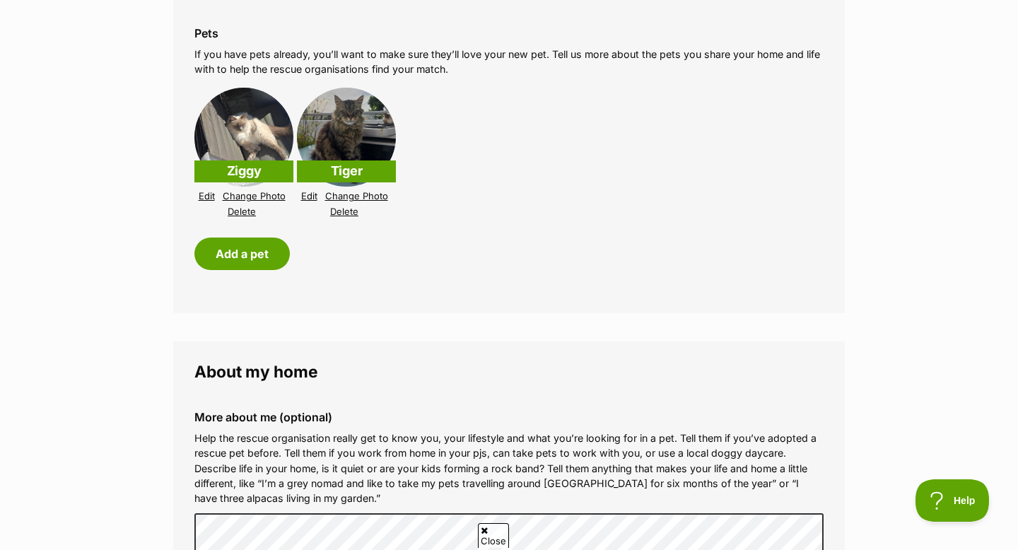
click at [313, 195] on link "Edit" at bounding box center [309, 196] width 16 height 11
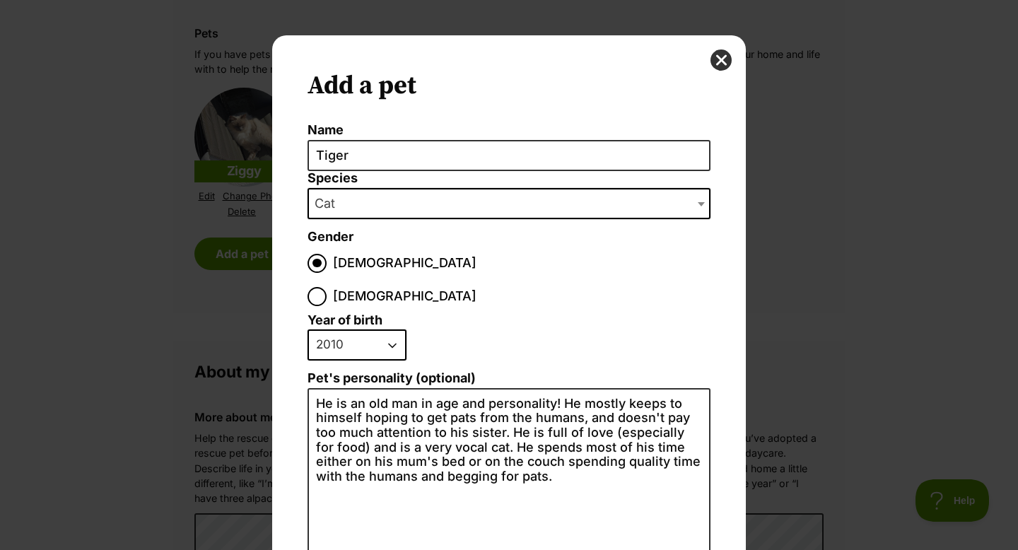
scroll to position [0, 0]
click at [722, 62] on button "close" at bounding box center [720, 59] width 21 height 21
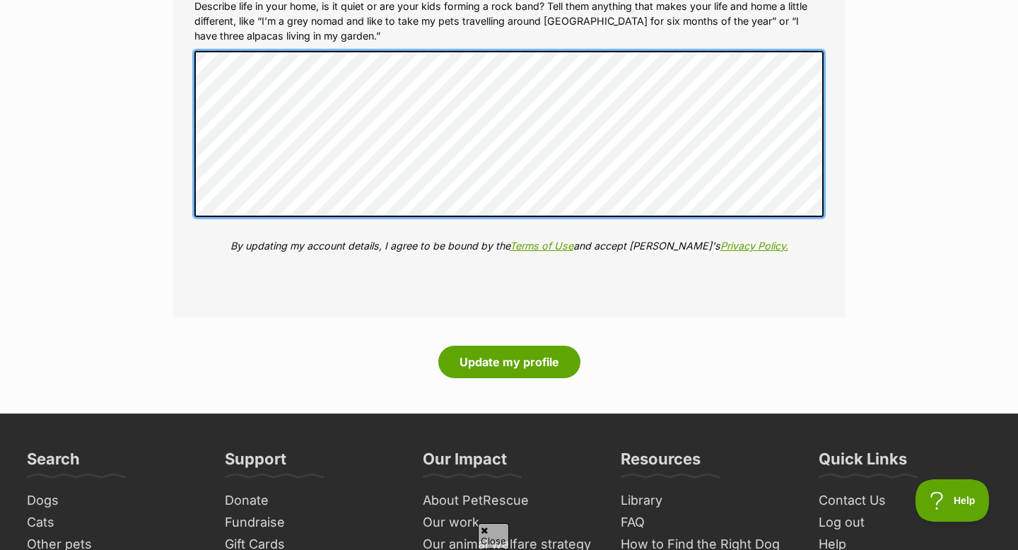
scroll to position [1996, 0]
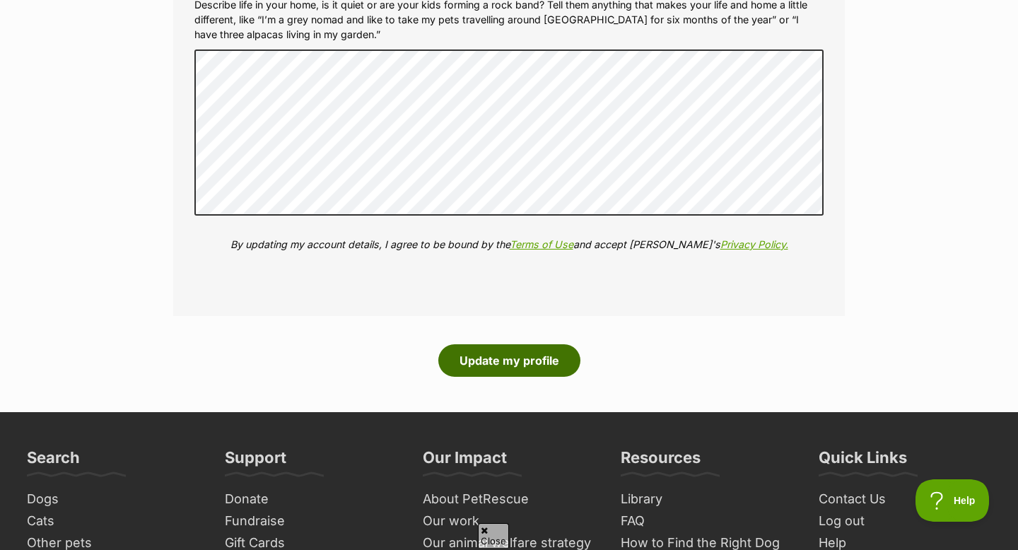
click at [524, 365] on button "Update my profile" at bounding box center [509, 360] width 142 height 33
